Goal: Task Accomplishment & Management: Use online tool/utility

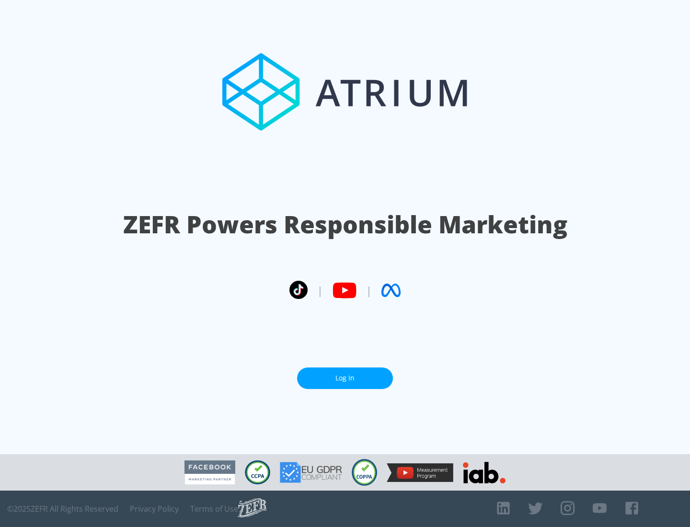
click at [345, 378] on link "Log In" at bounding box center [345, 379] width 96 height 22
